Goal: Task Accomplishment & Management: Manage account settings

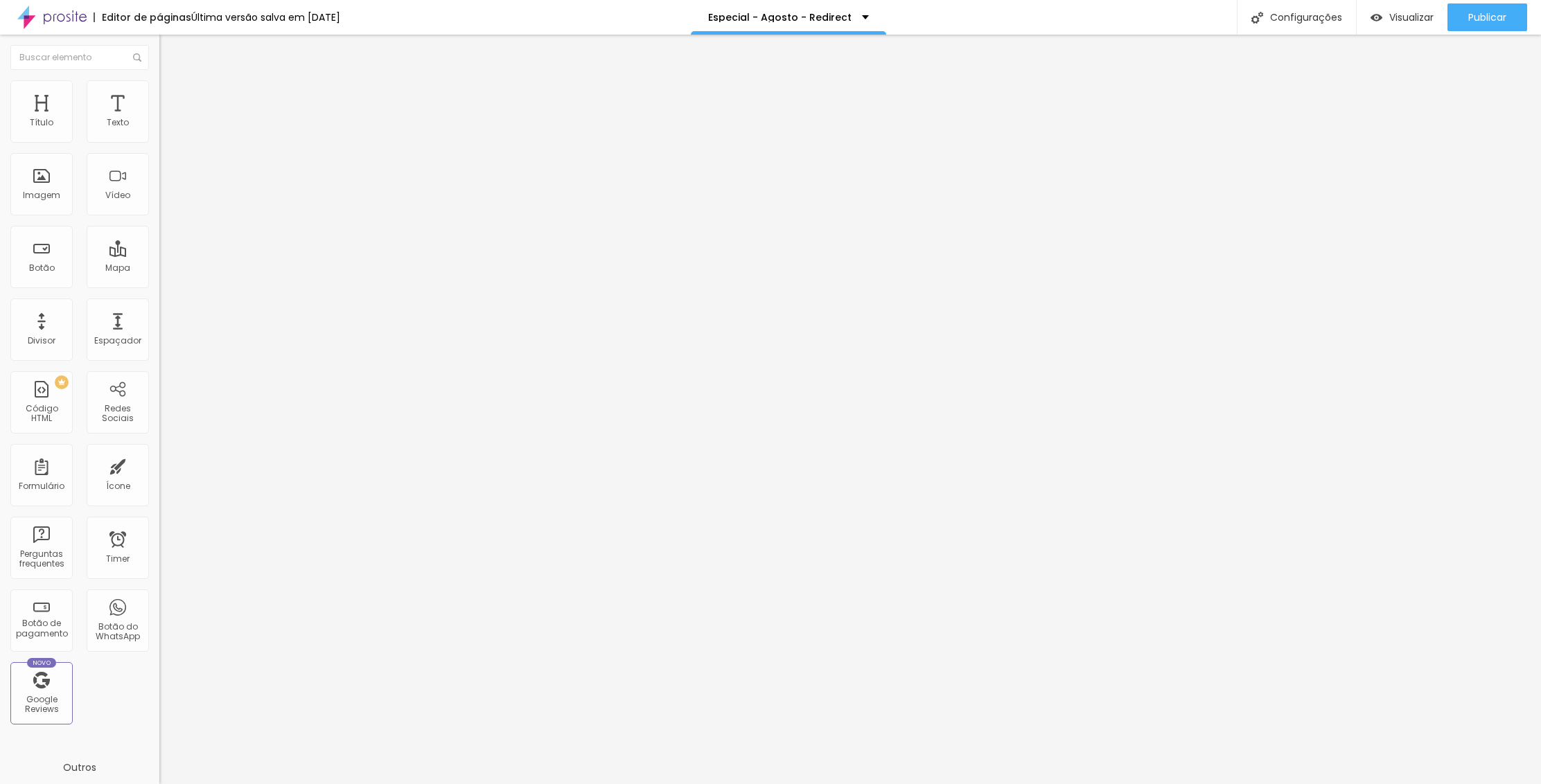
click at [168, 130] on input "[DATE] 23:45" at bounding box center [200, 124] width 64 height 14
click at [106, 287] on div "29" at bounding box center [108, 280] width 14 height 14
type input "[DATE] 23:45"
click at [168, 130] on input "[DATE] 23:45" at bounding box center [200, 124] width 64 height 14
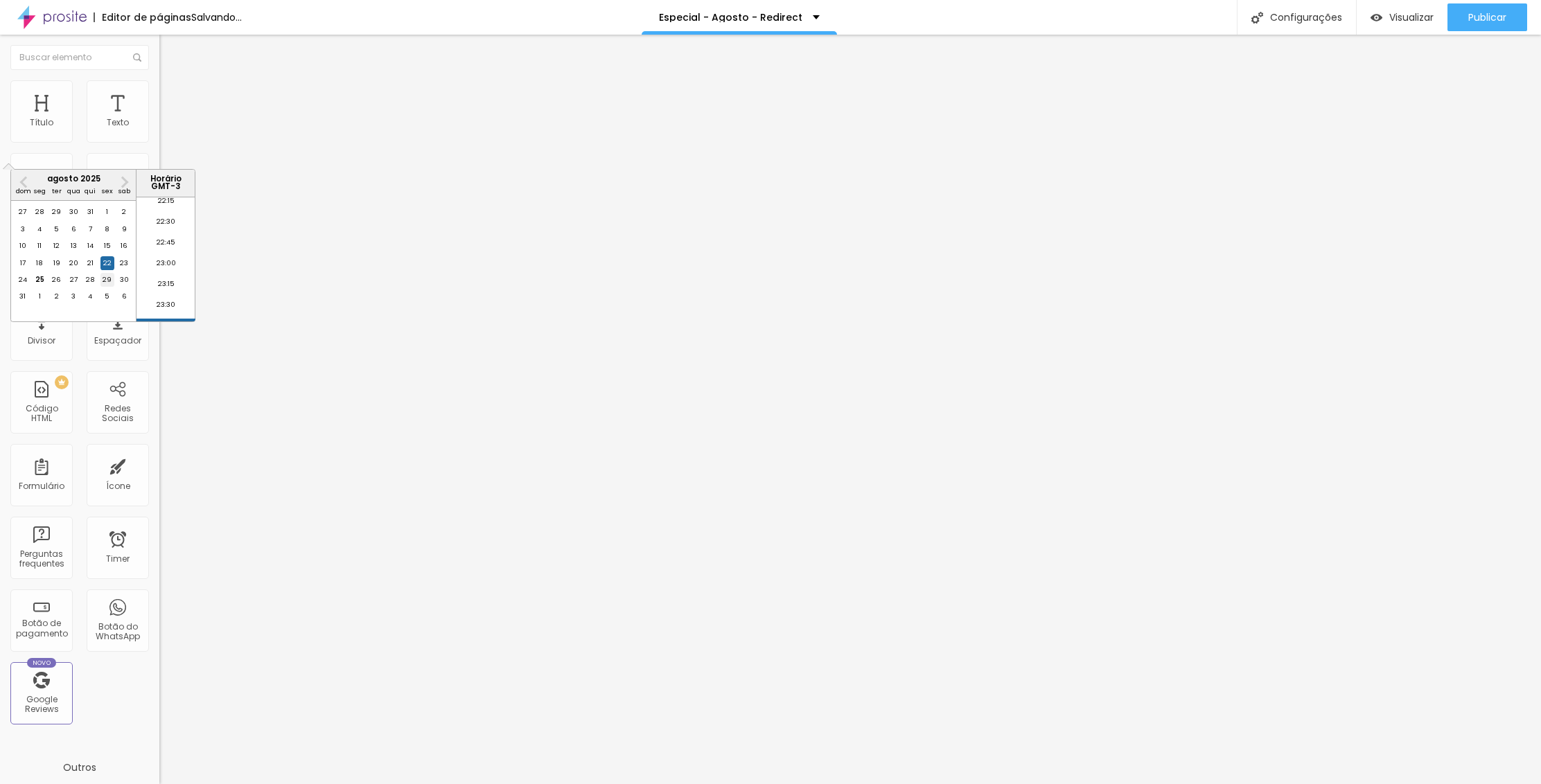
click at [111, 287] on div "29" at bounding box center [108, 280] width 14 height 14
type input "[DATE] 23:45"
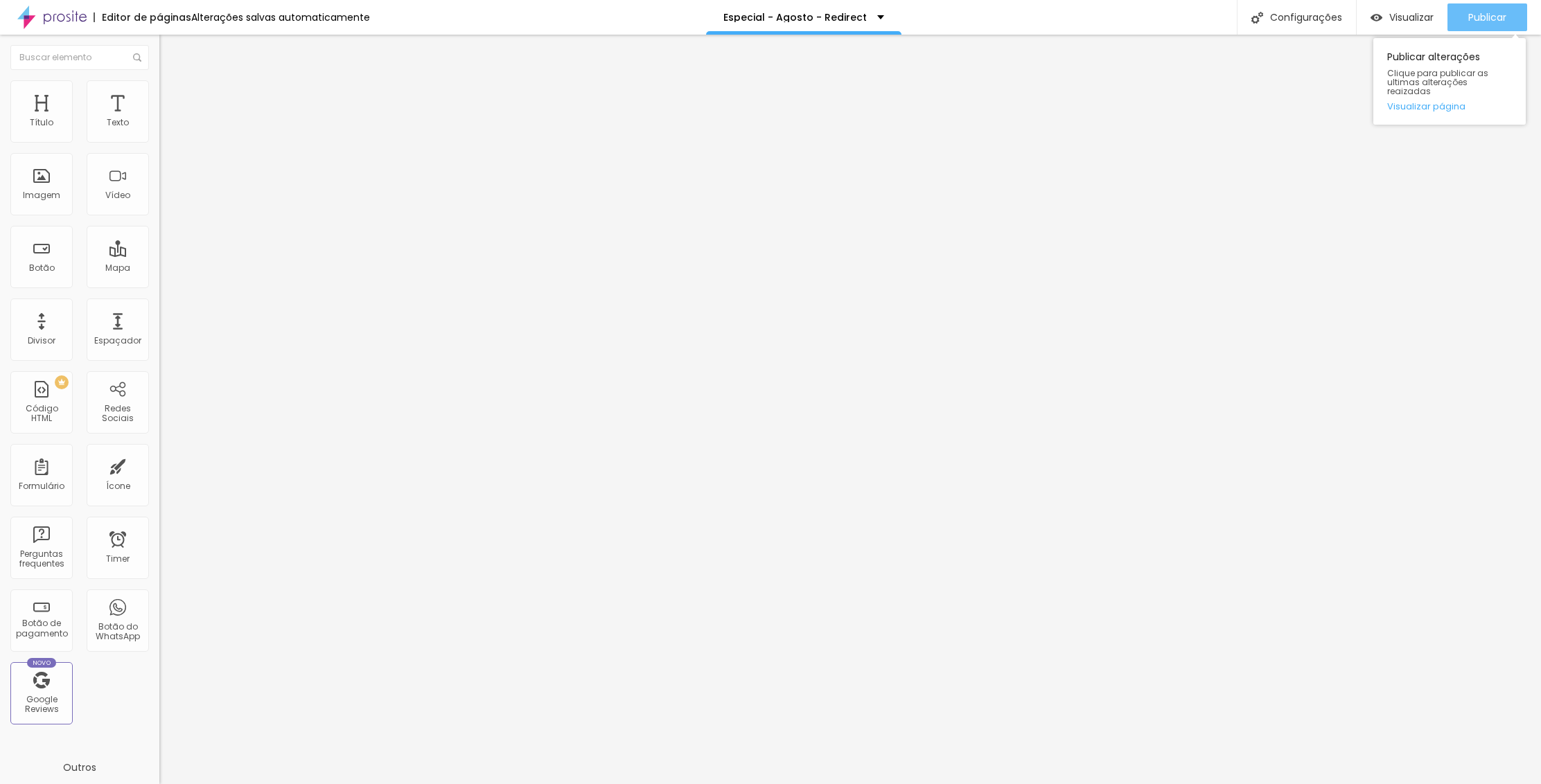
click at [1476, 21] on span "Publicar" at bounding box center [1488, 17] width 38 height 11
click at [168, 130] on input "[DATE] 23:30" at bounding box center [199, 124] width 63 height 14
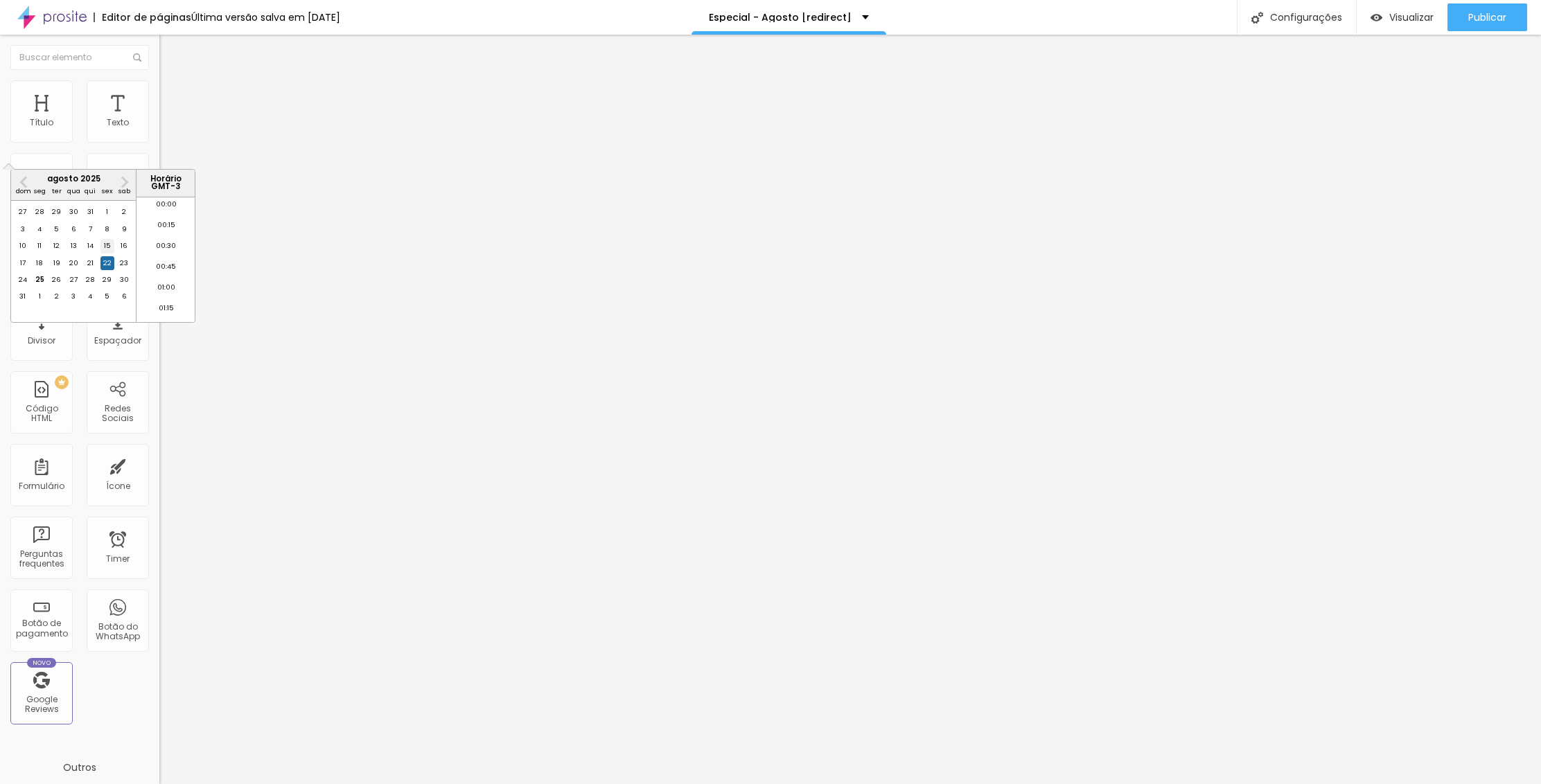
scroll to position [1853, 0]
click at [107, 287] on div "29" at bounding box center [108, 280] width 14 height 14
type input "[DATE] 23:30"
click at [168, 130] on input "[DATE] 23:45" at bounding box center [200, 124] width 64 height 14
click at [111, 287] on div "29" at bounding box center [108, 280] width 14 height 14
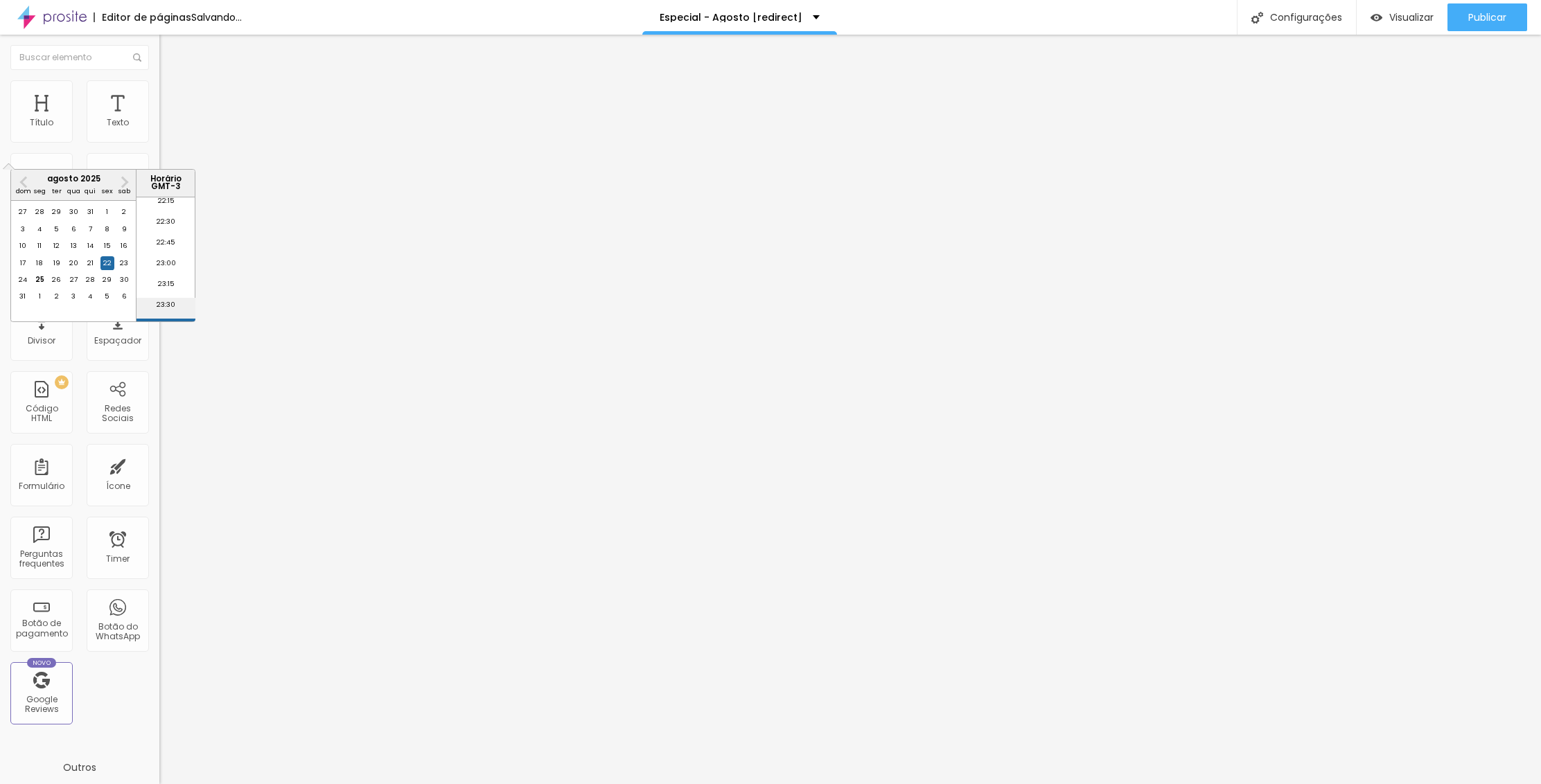
type input "[DATE] 23:45"
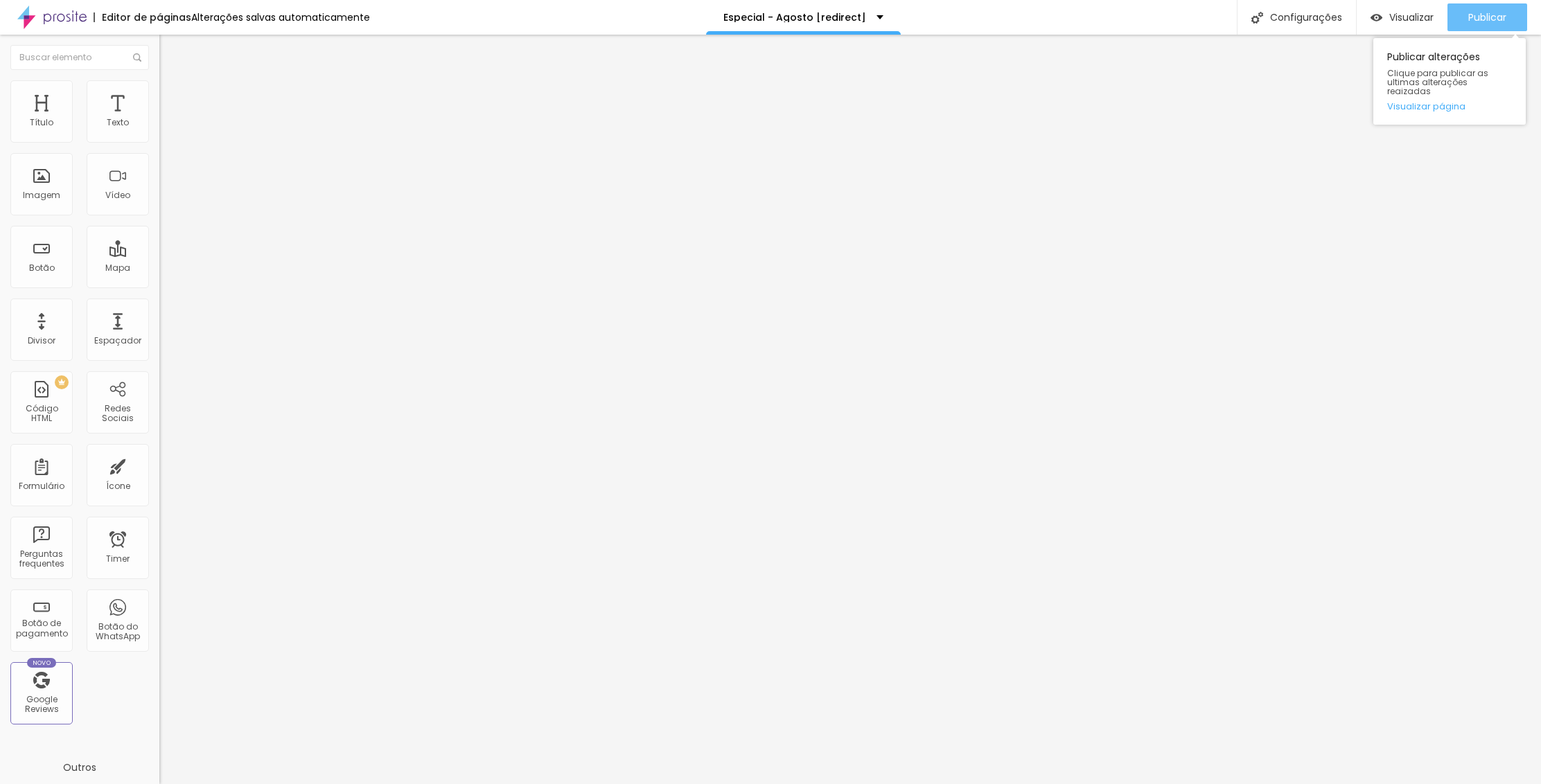
click at [1480, 14] on span "Publicar" at bounding box center [1488, 17] width 38 height 11
click at [1441, 102] on link "Visualizar página" at bounding box center [1450, 106] width 125 height 9
